Goal: Transaction & Acquisition: Purchase product/service

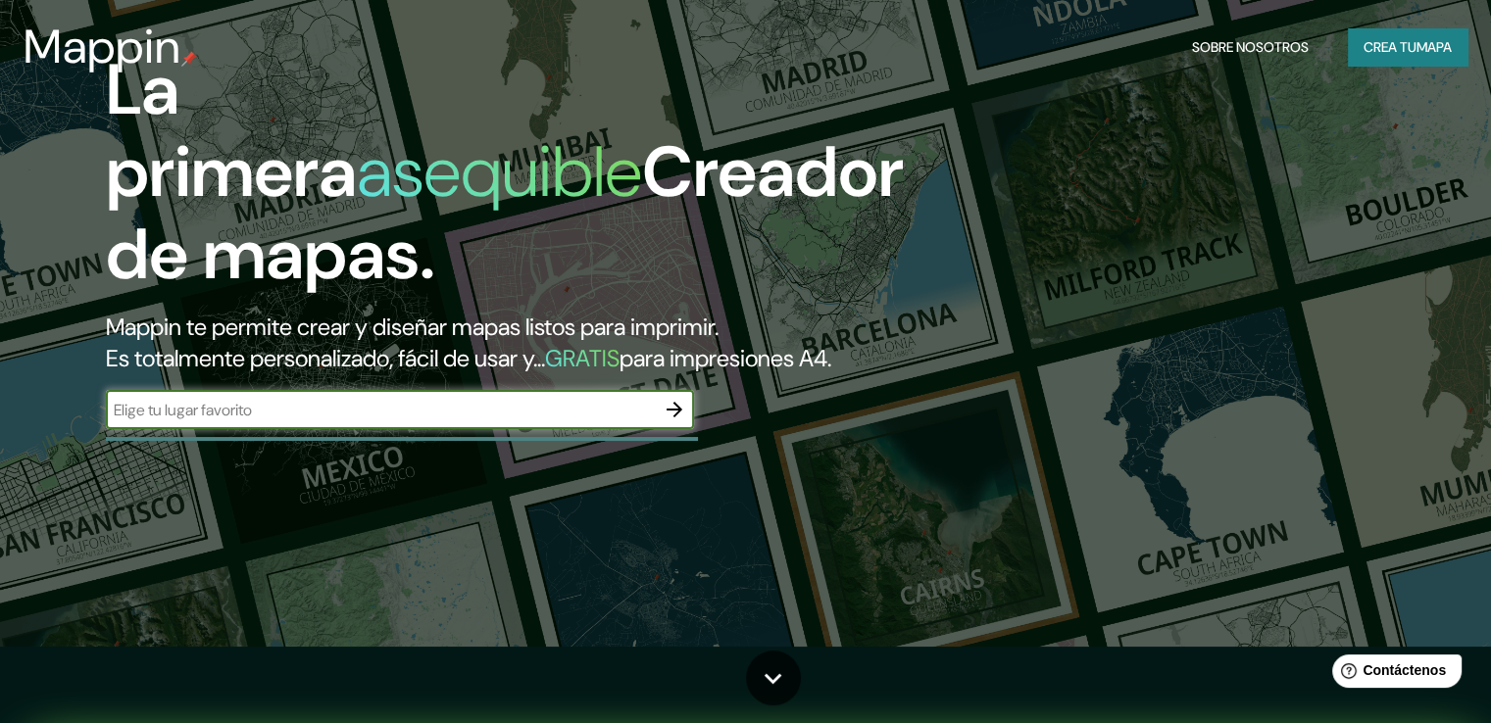
scroll to position [98, 0]
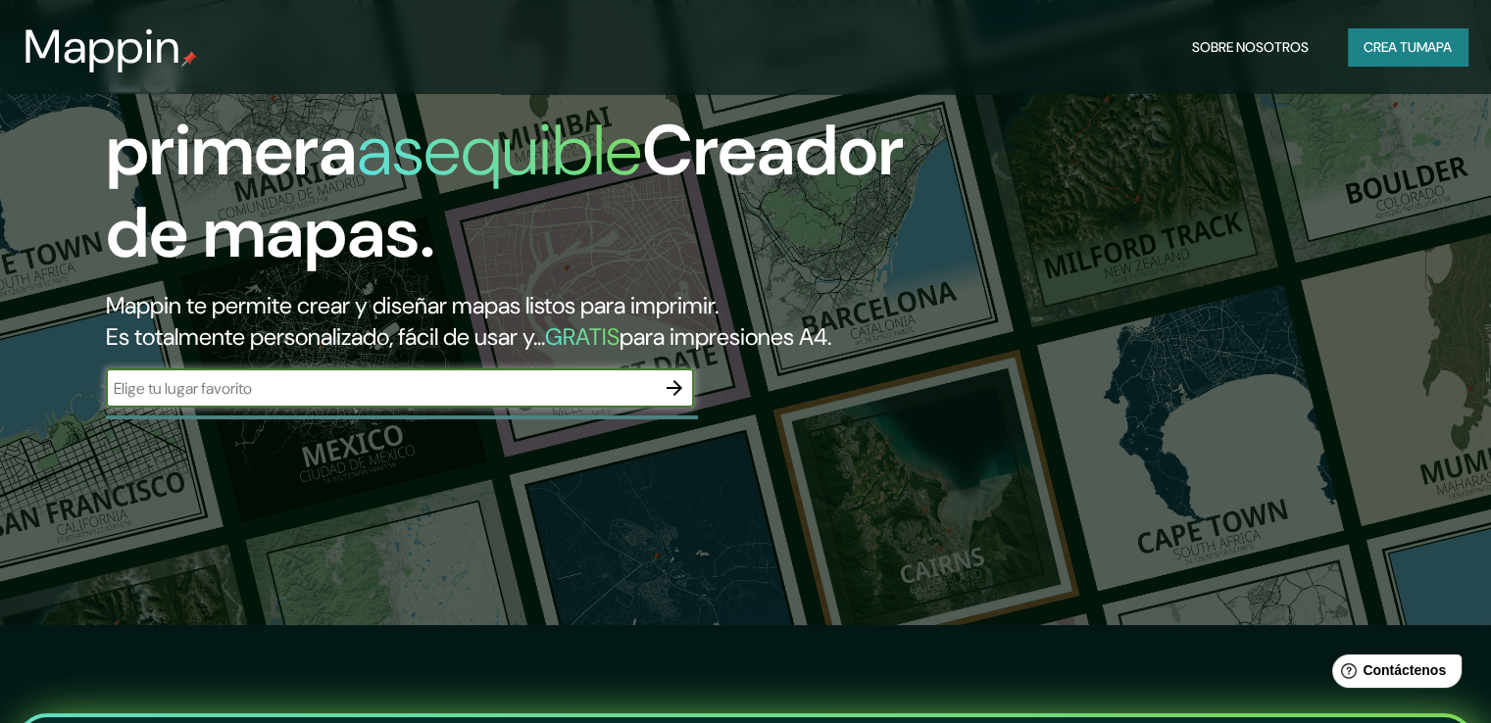
click at [358, 400] on input "text" at bounding box center [380, 388] width 549 height 23
type input "la merced"
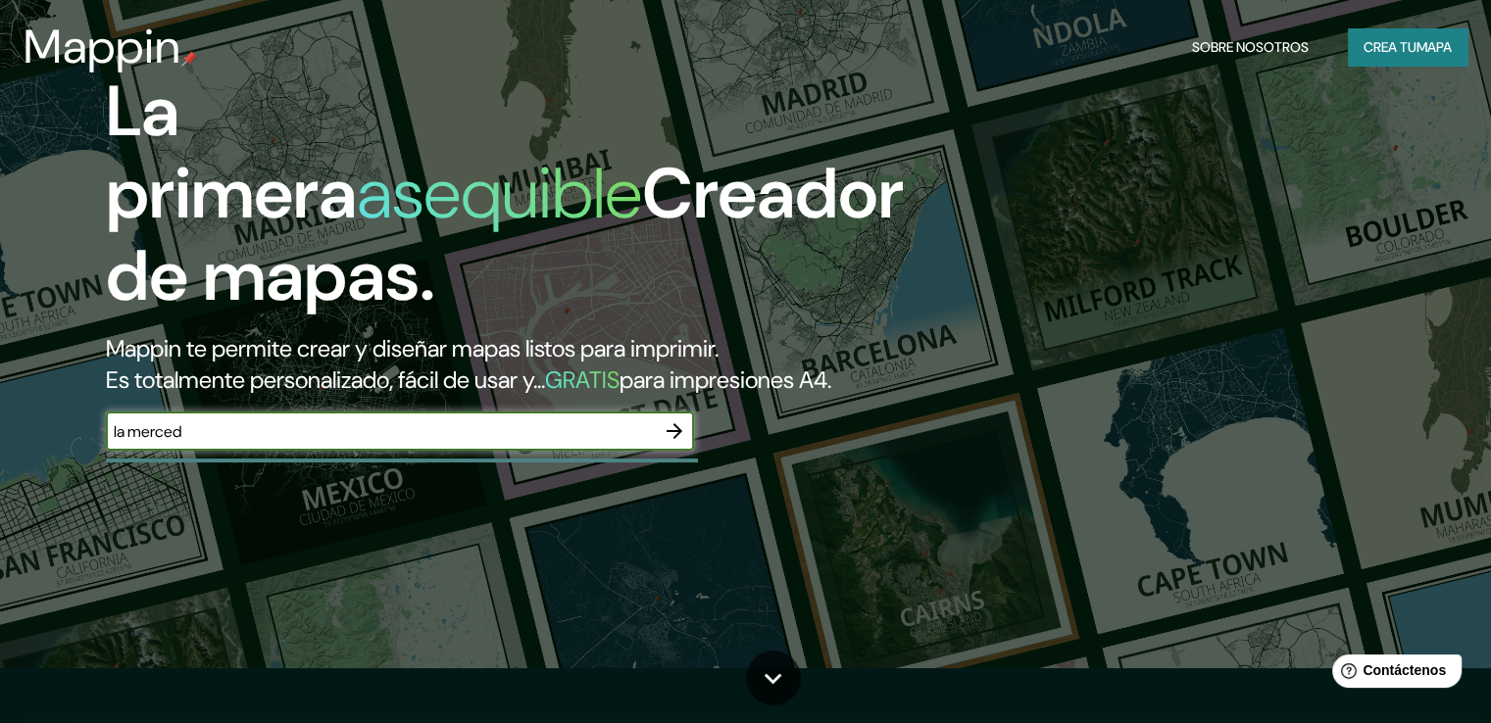
scroll to position [0, 0]
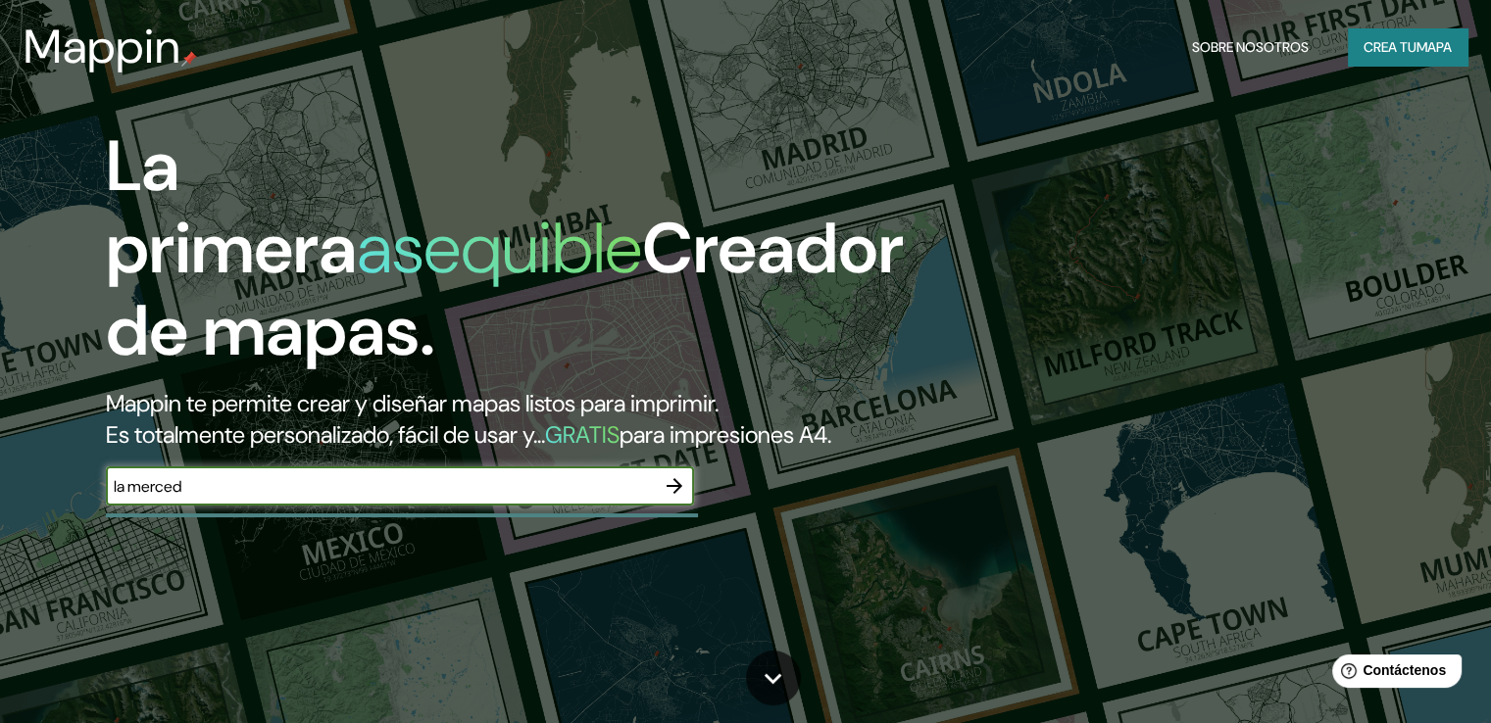
click at [1373, 31] on button "Crea tu mapa" at bounding box center [1408, 46] width 120 height 37
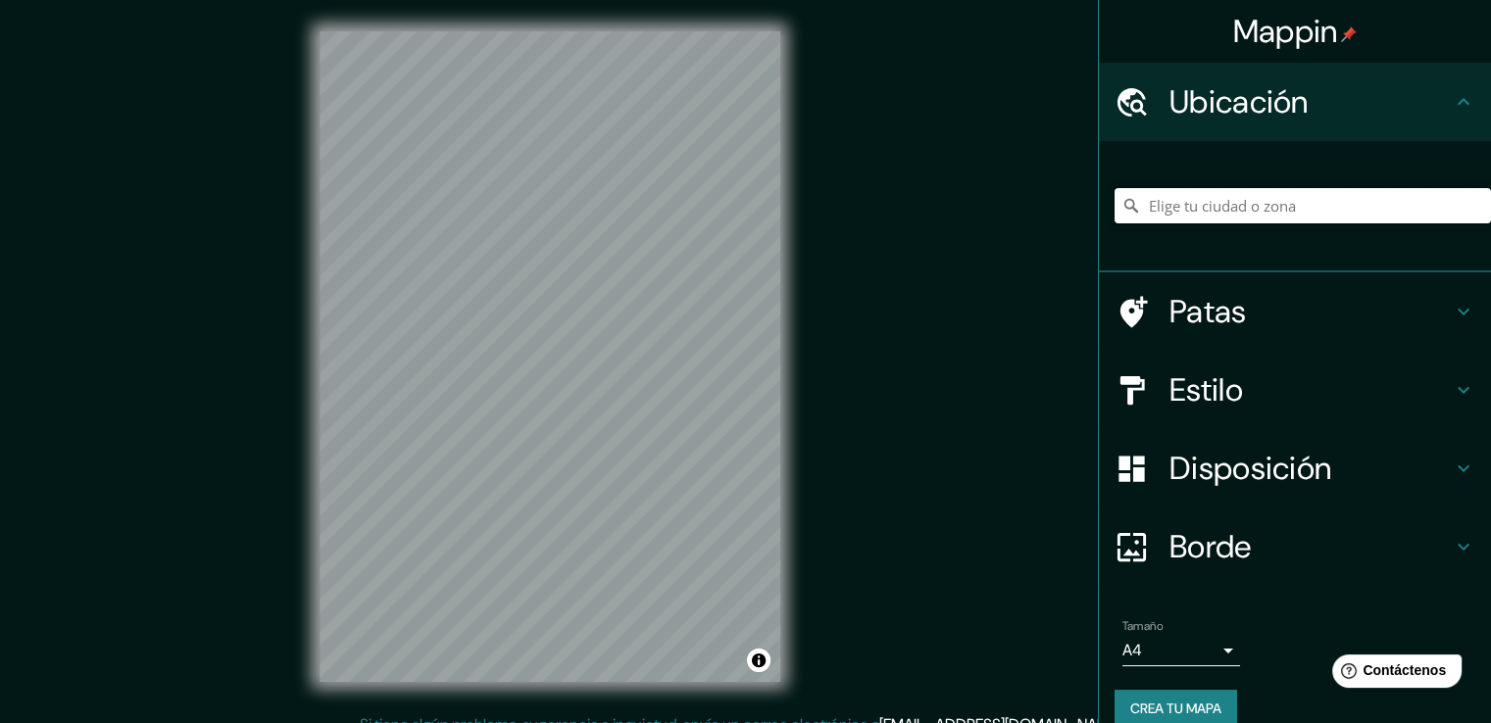
click at [1165, 219] on input "Elige tu ciudad o zona" at bounding box center [1302, 205] width 376 height 35
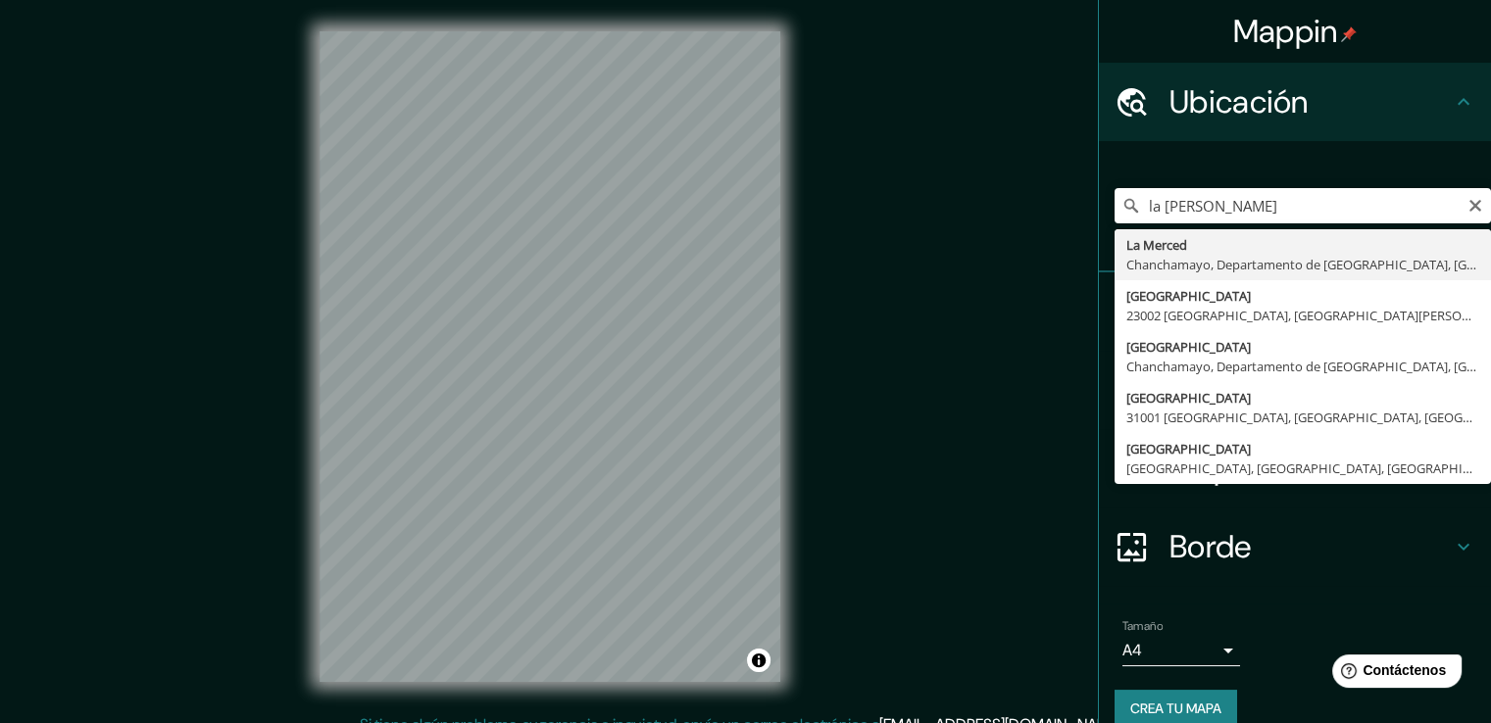
type input "La Merced, [GEOGRAPHIC_DATA], [GEOGRAPHIC_DATA], [GEOGRAPHIC_DATA]"
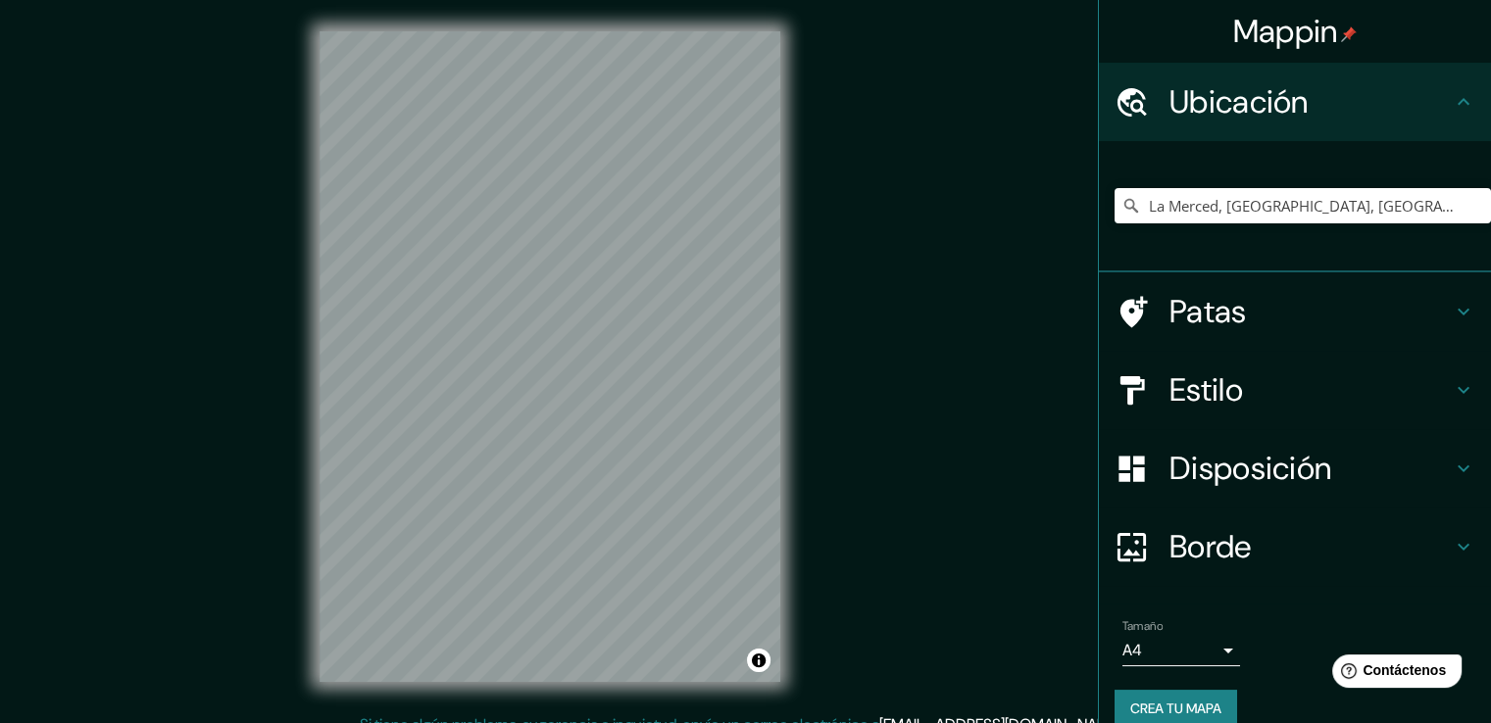
click at [1247, 370] on h4 "Estilo" at bounding box center [1310, 389] width 282 height 39
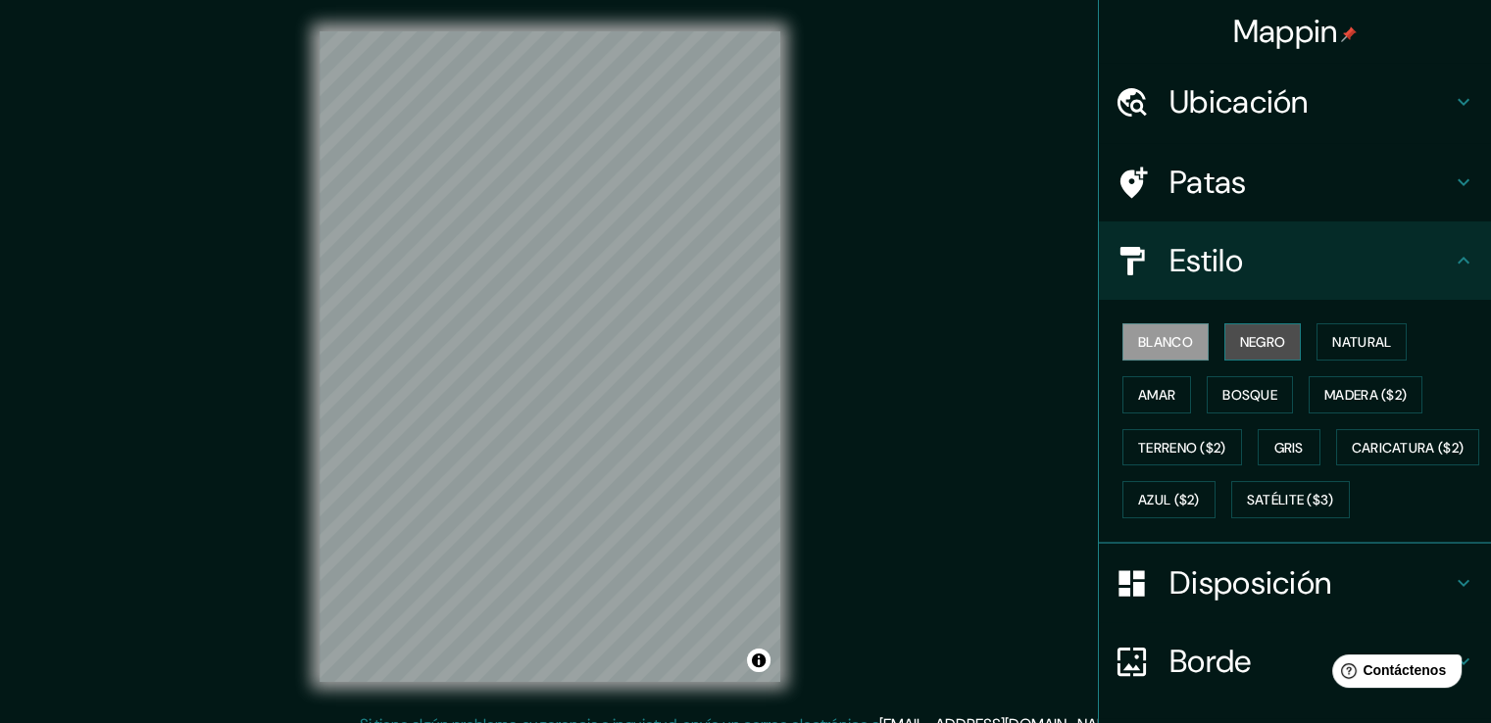
click at [1245, 346] on font "Negro" at bounding box center [1263, 342] width 46 height 18
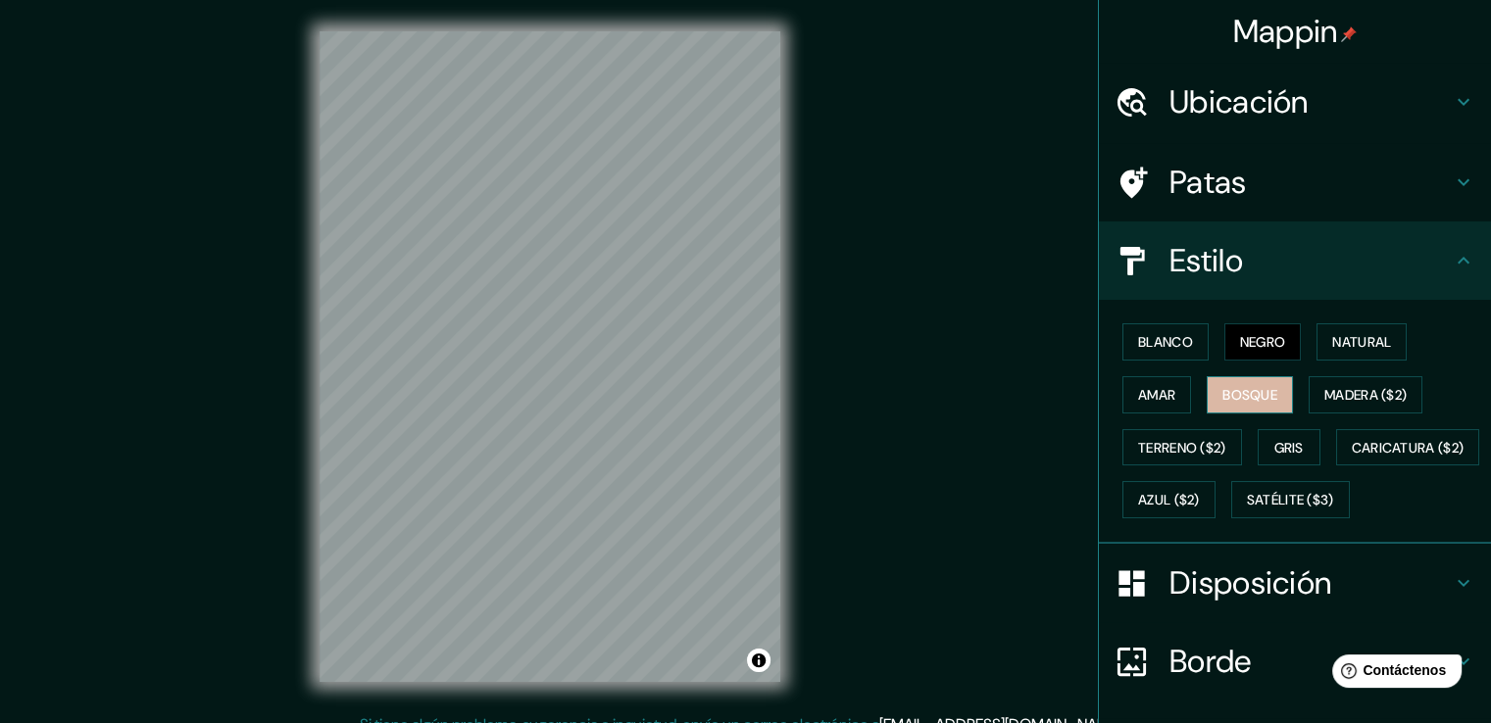
click at [1261, 386] on font "Bosque" at bounding box center [1249, 395] width 55 height 18
click at [1180, 386] on div "Blanco Negro Natural Amar Bosque Madera ($2) Terreno ($2) Gris Caricatura ($2) …" at bounding box center [1302, 421] width 376 height 211
click at [1168, 395] on button "Amar" at bounding box center [1156, 394] width 69 height 37
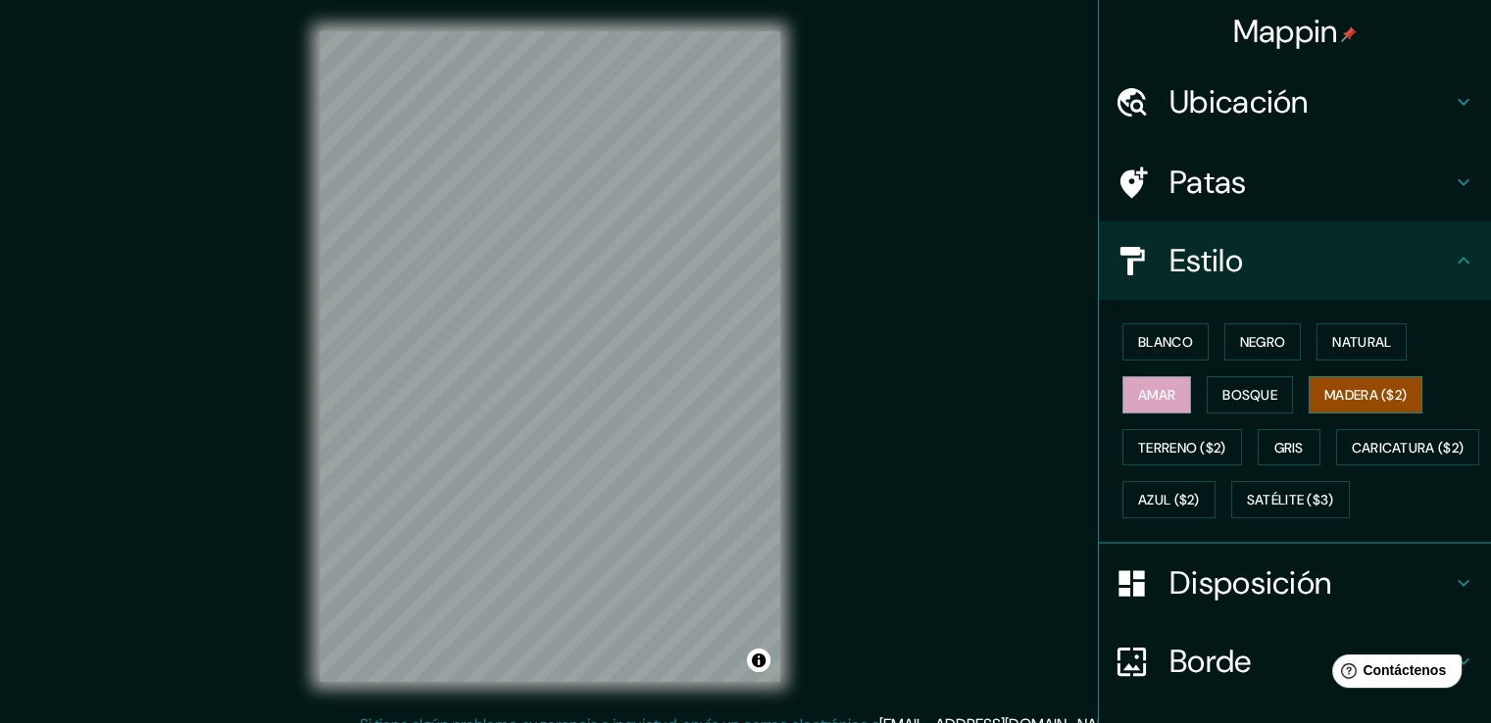
click at [1324, 393] on font "Madera ($2)" at bounding box center [1365, 395] width 82 height 18
click at [1345, 350] on font "Natural" at bounding box center [1361, 341] width 59 height 25
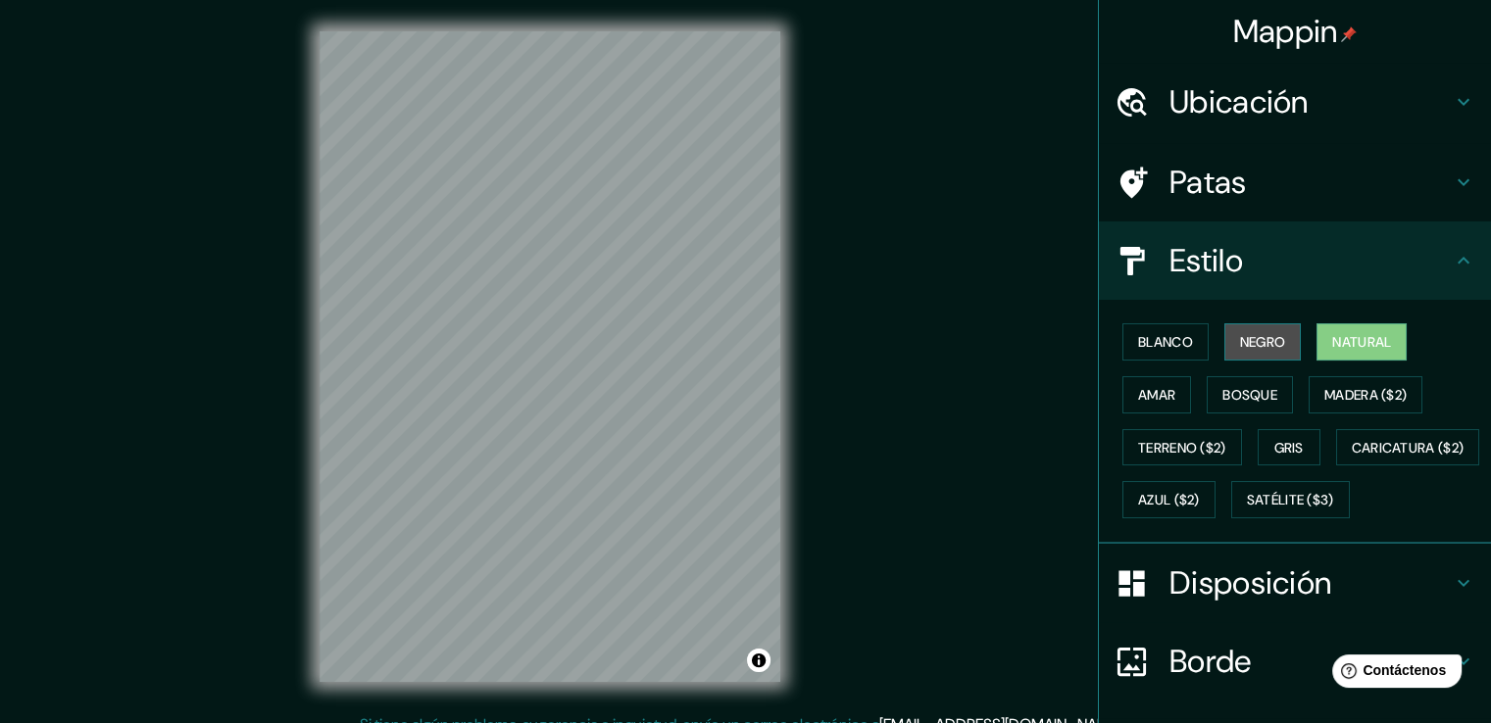
click at [1274, 347] on button "Negro" at bounding box center [1262, 341] width 77 height 37
click at [1332, 344] on font "Natural" at bounding box center [1361, 342] width 59 height 18
